Goal: Information Seeking & Learning: Check status

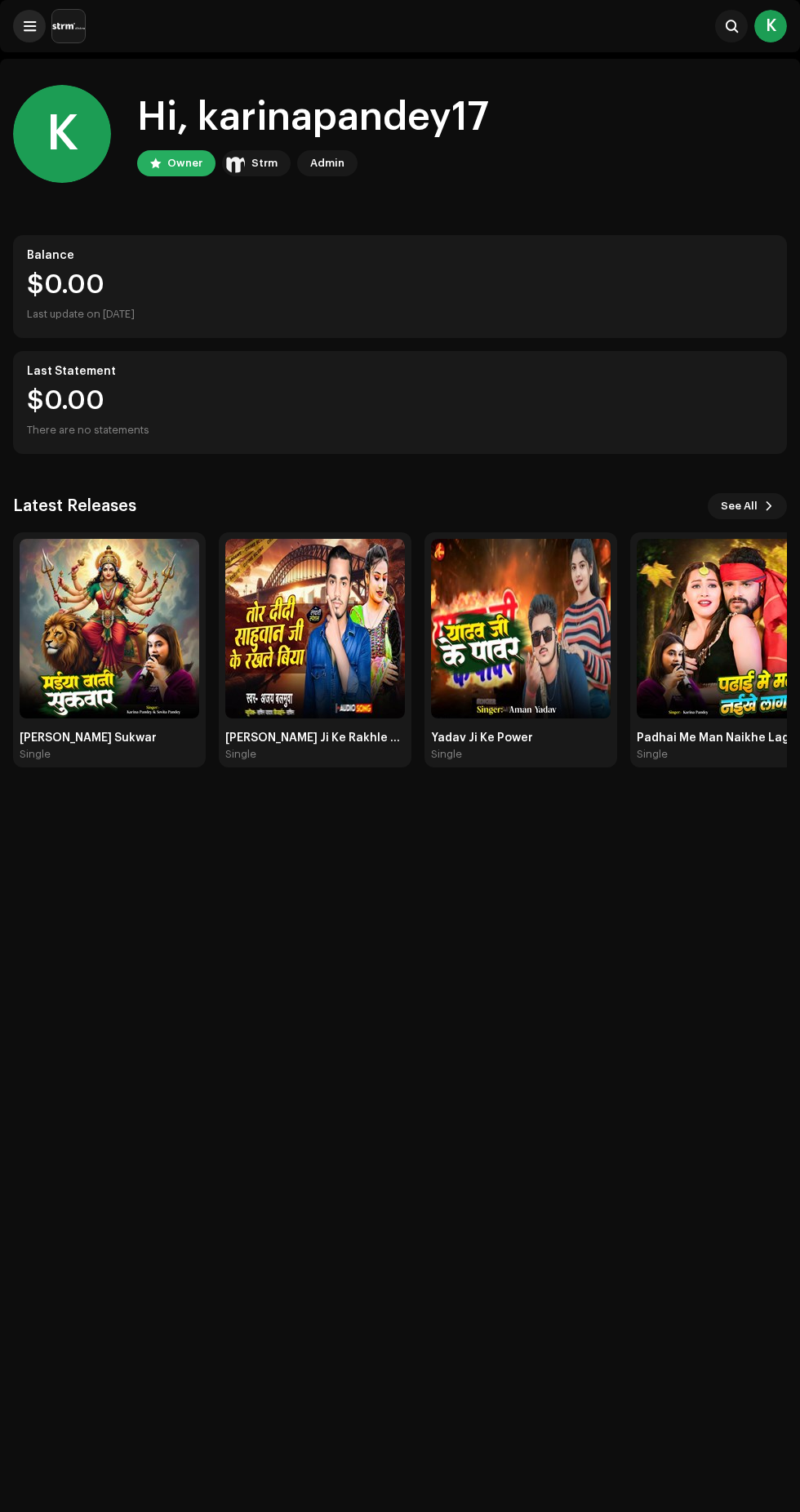
click at [29, 27] on span at bounding box center [30, 27] width 12 height 13
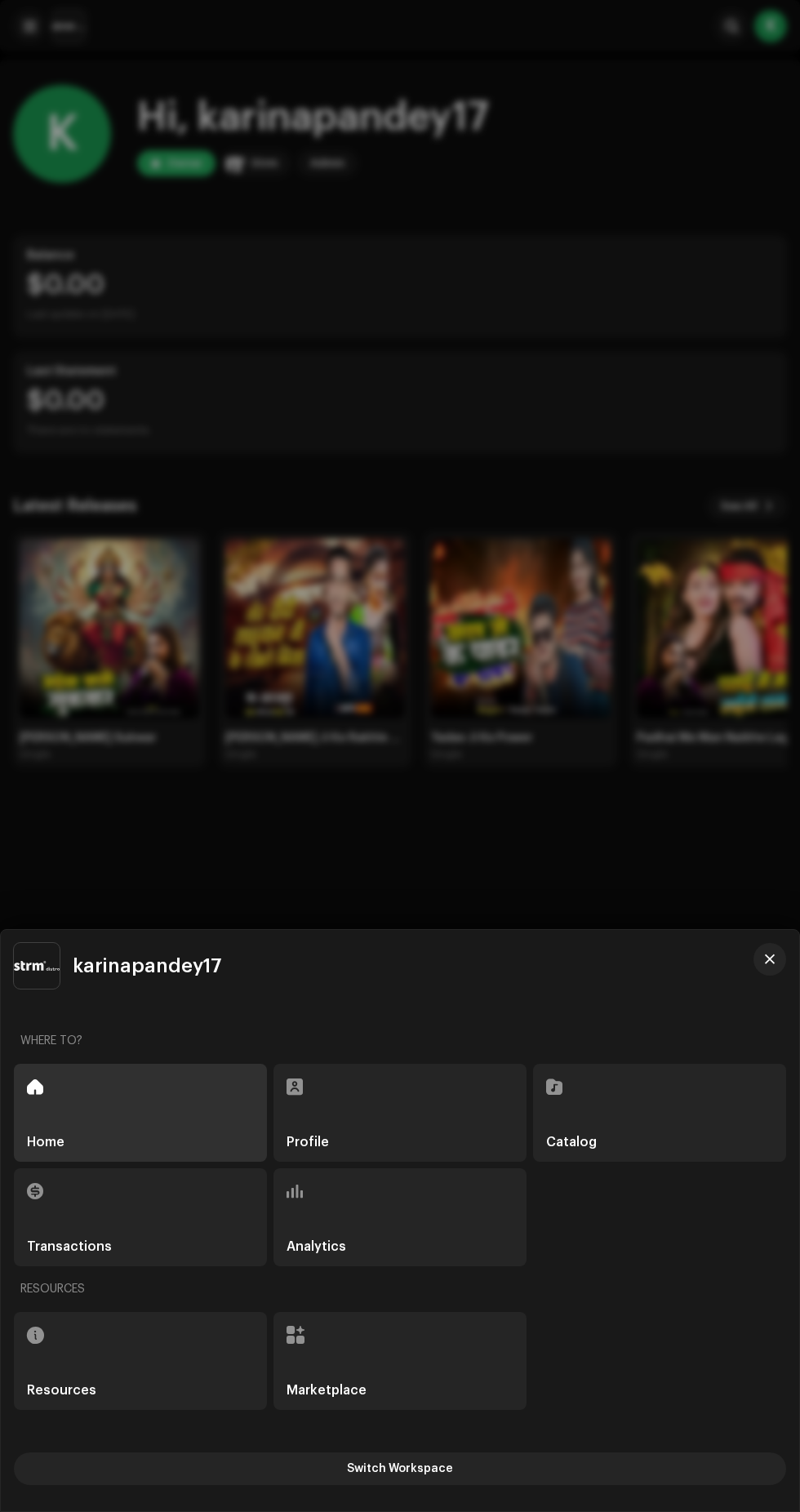
click at [402, 1241] on div "Analytics" at bounding box center [399, 1217] width 253 height 98
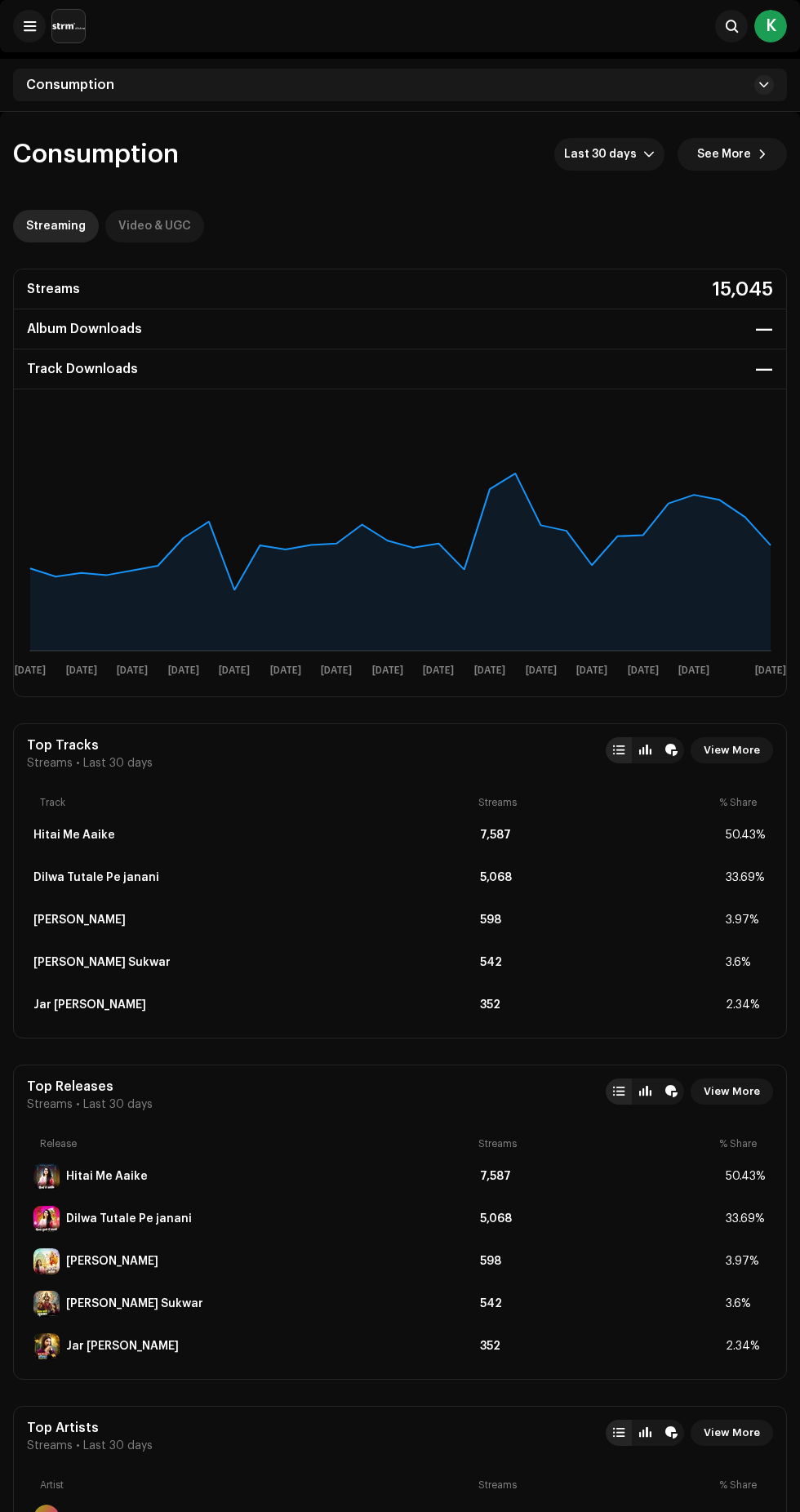
click at [133, 231] on div "Video & UGC" at bounding box center [155, 225] width 73 height 32
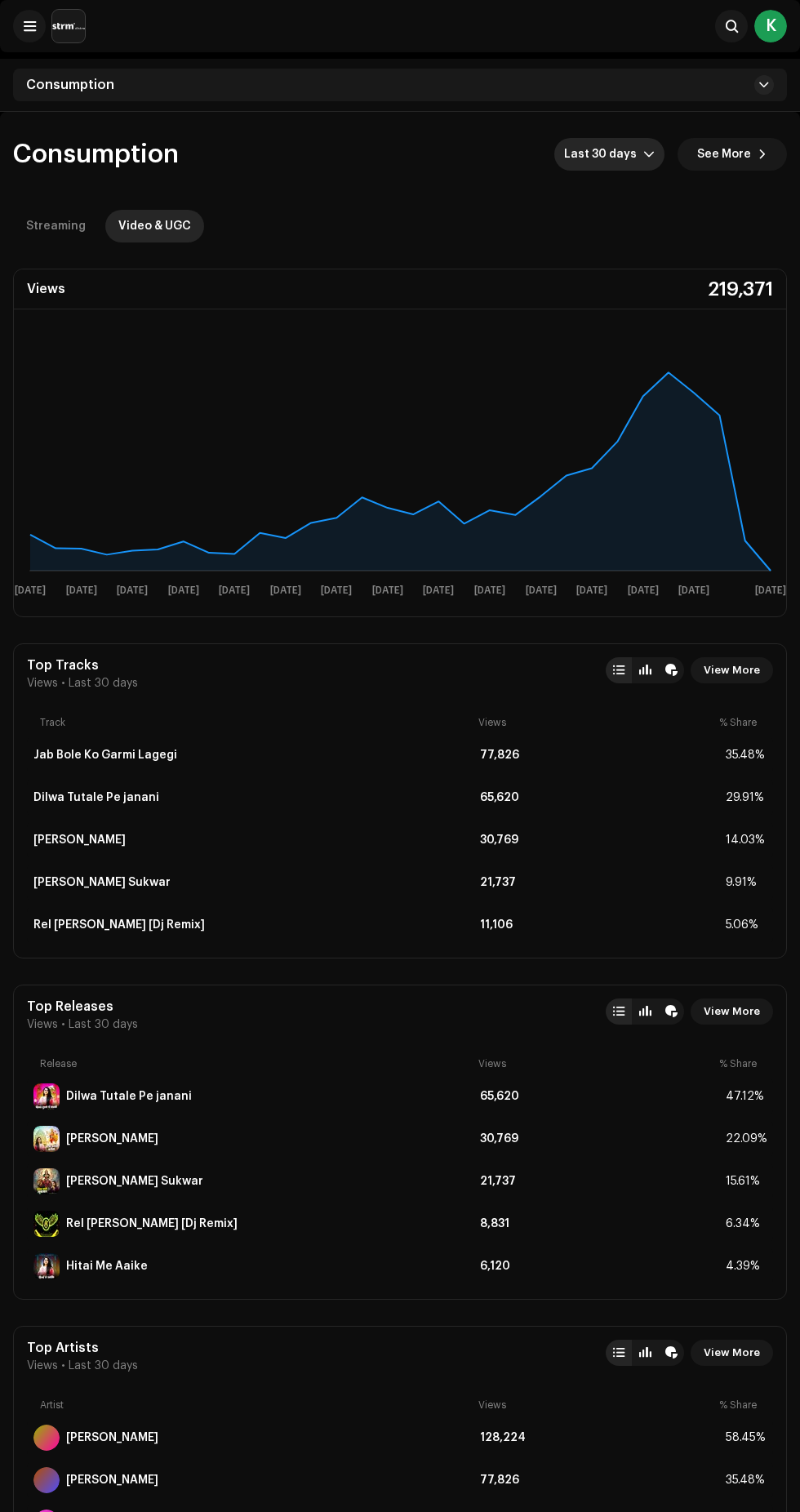
click at [650, 153] on icon "dropdown trigger" at bounding box center [648, 154] width 12 height 12
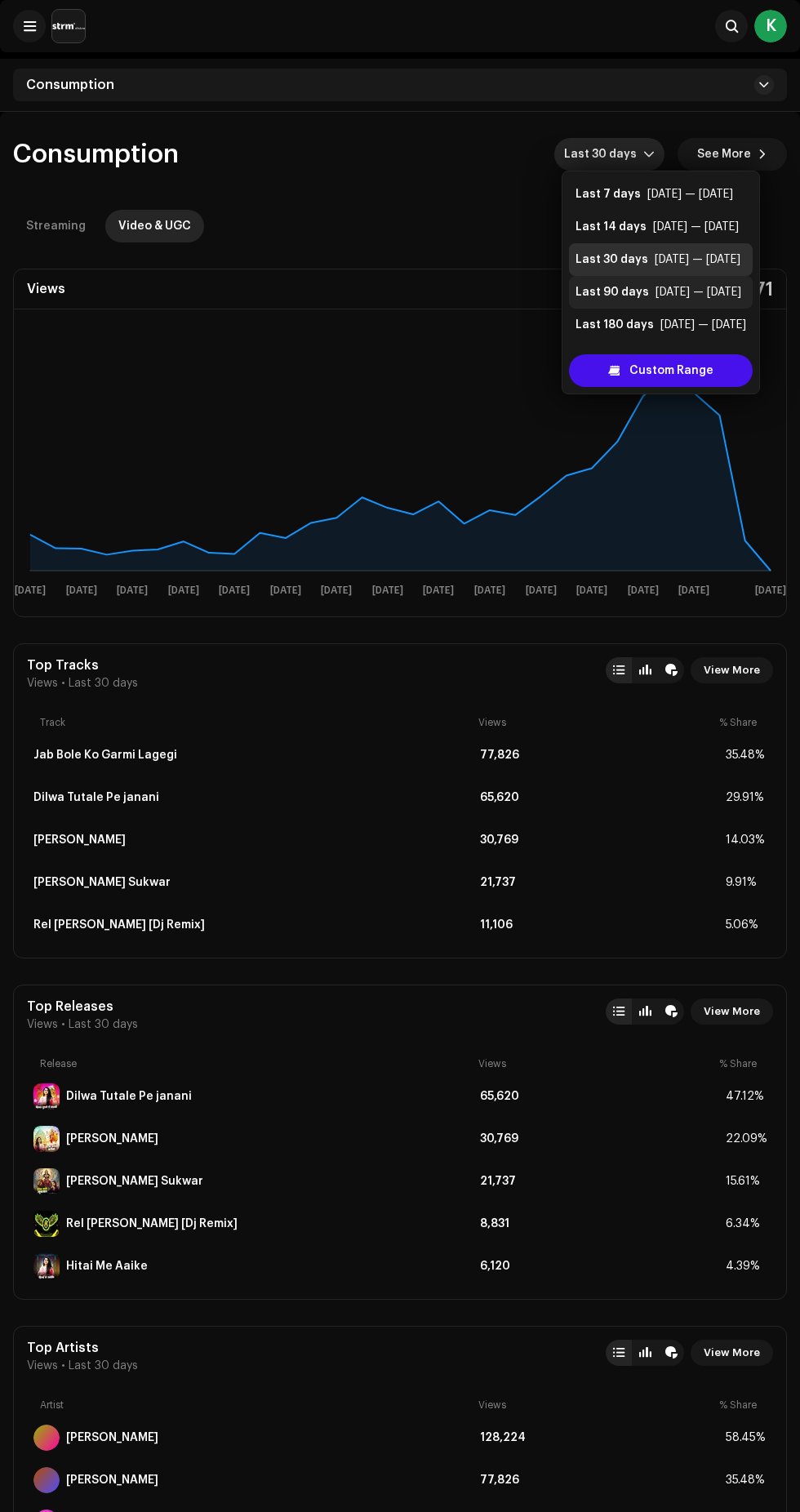
click at [680, 292] on div "[DATE] — [DATE]" at bounding box center [697, 292] width 85 height 17
